Goal: Transaction & Acquisition: Download file/media

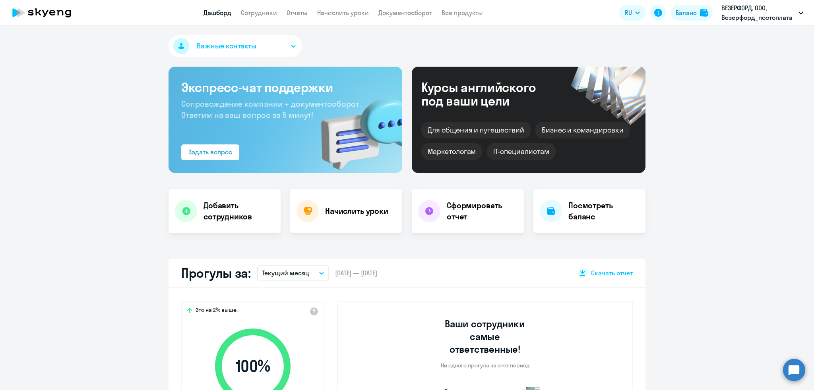
select select "30"
click at [251, 13] on link "Сотрудники" at bounding box center [259, 13] width 36 height 8
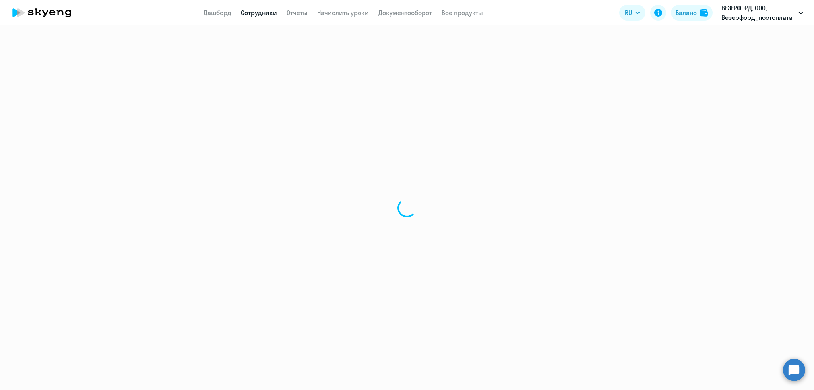
select select "30"
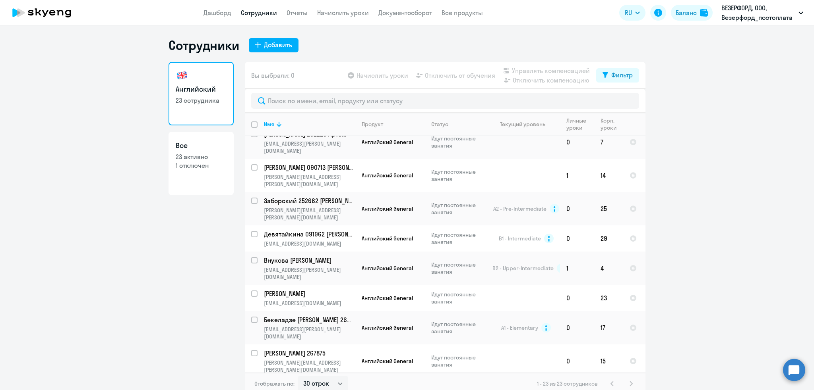
click at [215, 16] on app-menu-item-link "Дашборд" at bounding box center [217, 13] width 28 height 10
click at [215, 14] on link "Дашборд" at bounding box center [217, 13] width 28 height 8
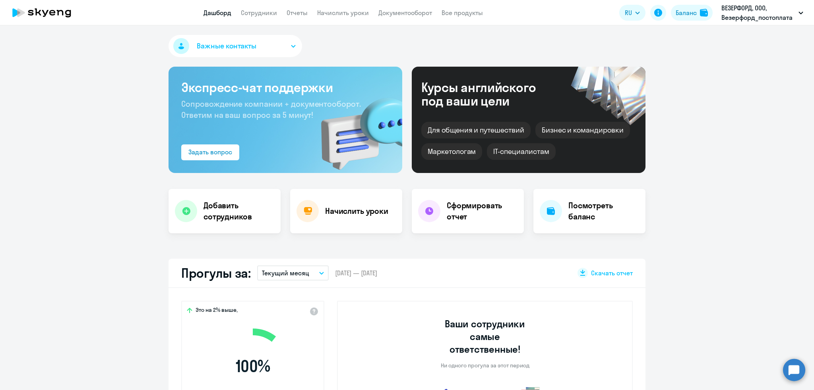
scroll to position [641, 0]
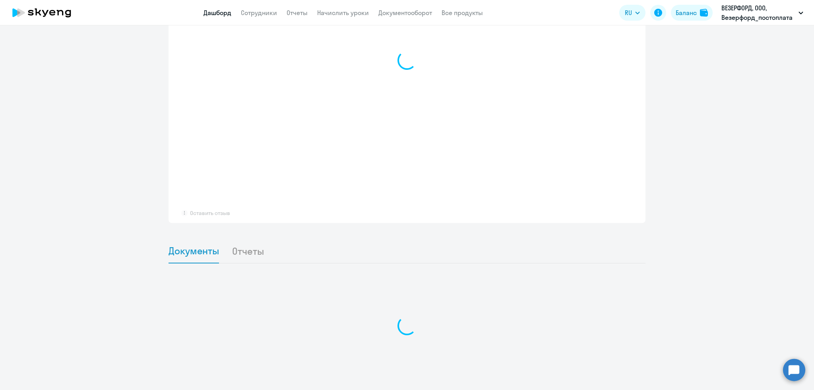
select select "30"
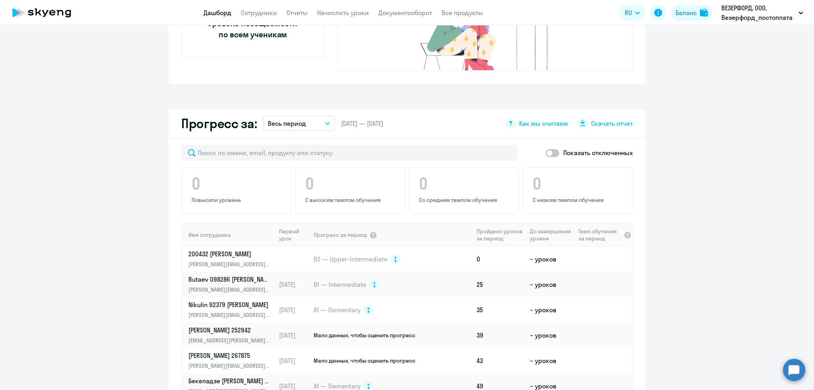
scroll to position [416, 0]
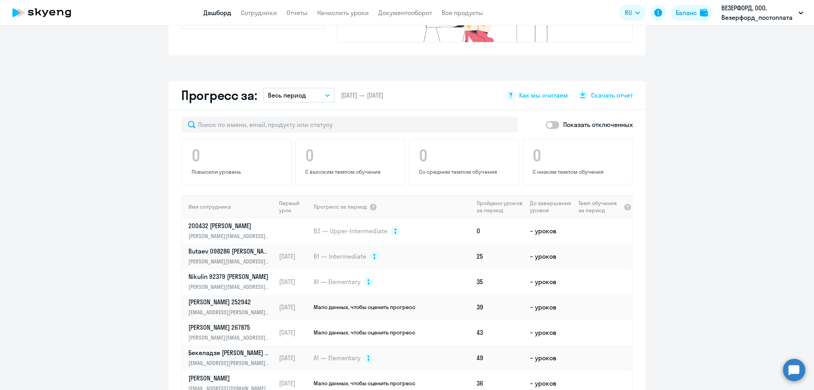
click at [285, 91] on p "Весь период" at bounding box center [287, 96] width 38 height 10
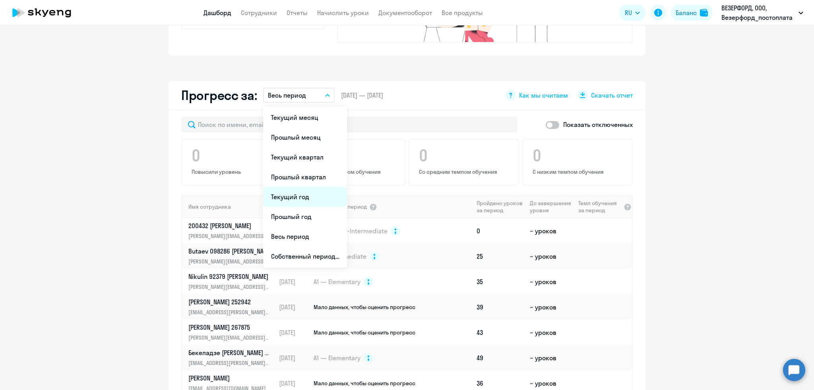
click at [286, 187] on li "Текущий год" at bounding box center [305, 197] width 84 height 20
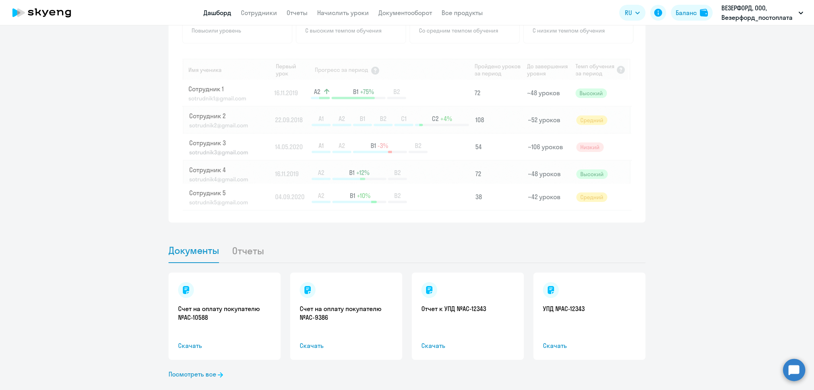
scroll to position [0, 0]
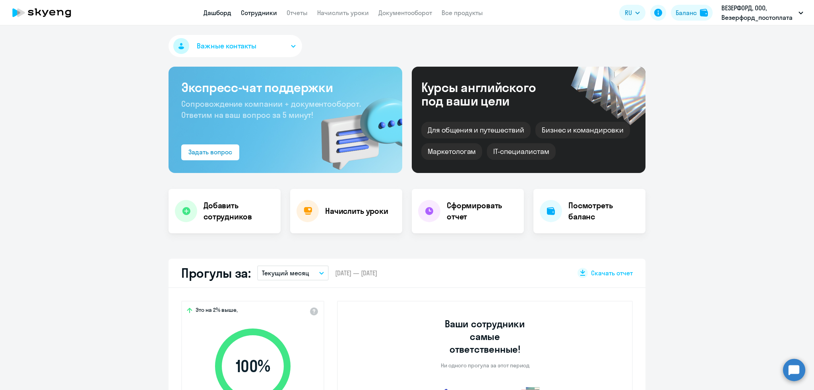
click at [254, 15] on link "Сотрудники" at bounding box center [259, 13] width 36 height 8
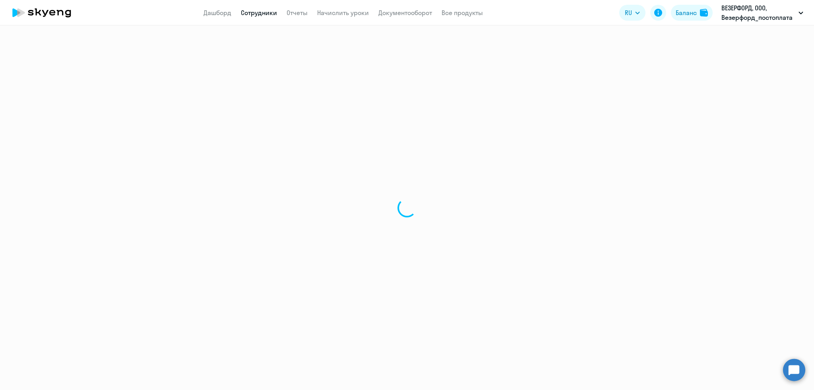
select select "30"
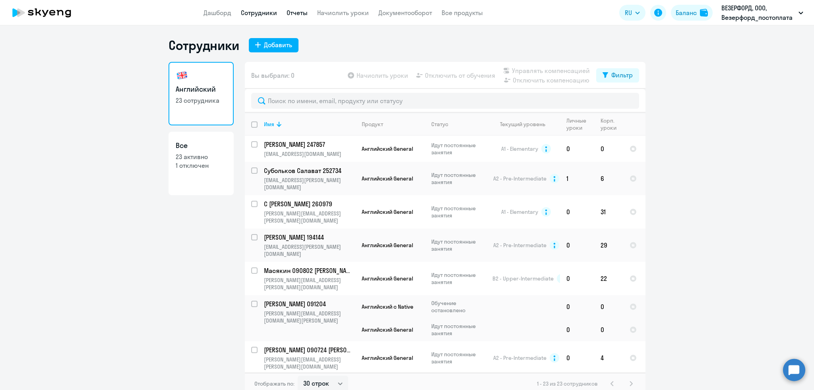
click at [289, 14] on link "Отчеты" at bounding box center [296, 13] width 21 height 8
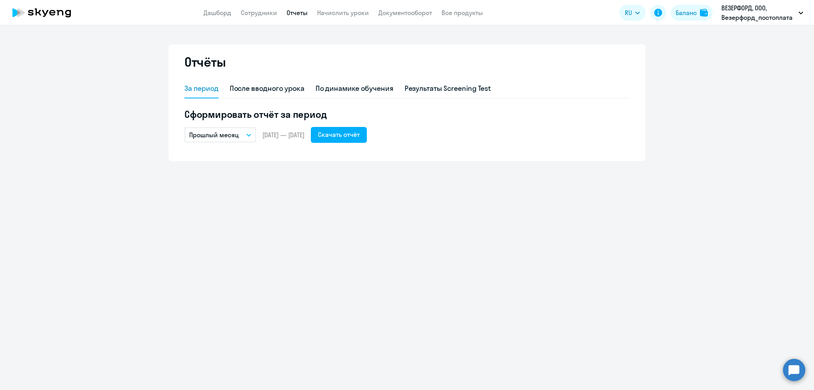
click at [232, 137] on p "Прошлый месяц" at bounding box center [214, 135] width 50 height 10
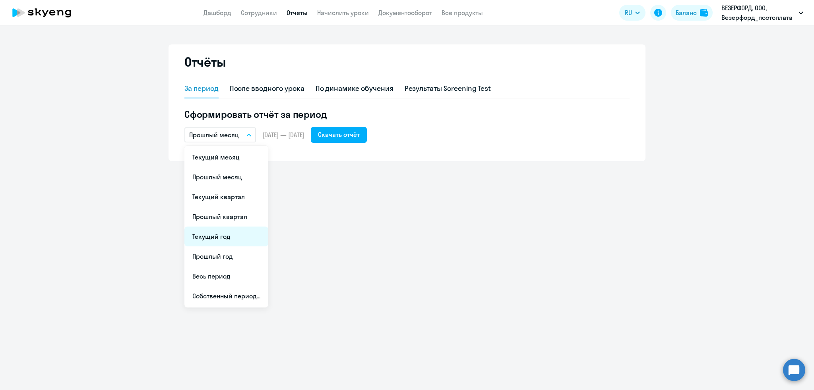
click at [217, 240] on li "Текущий год" at bounding box center [226, 237] width 84 height 20
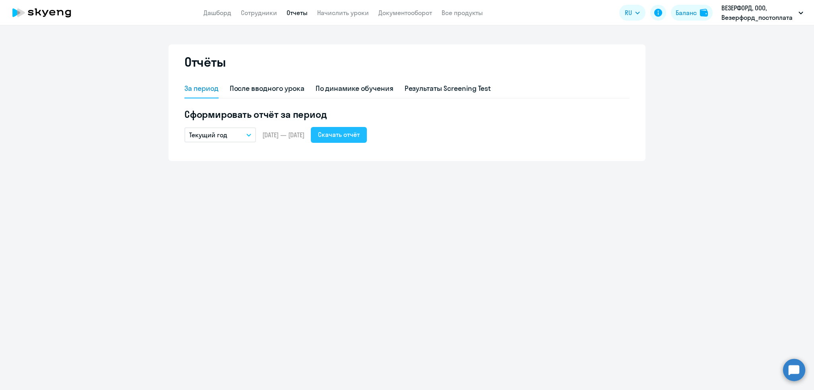
click at [358, 137] on div "Скачать отчёт" at bounding box center [339, 135] width 42 height 10
